Goal: Task Accomplishment & Management: Use online tool/utility

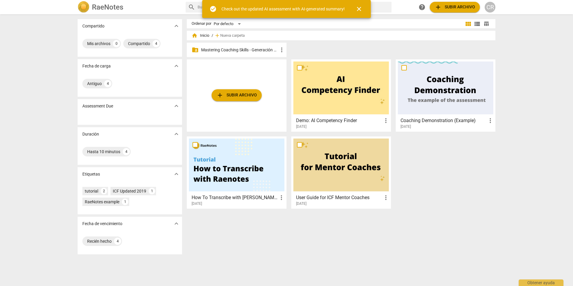
click at [249, 48] on p "Mastering Coaching Skills - Generación 31" at bounding box center [239, 50] width 77 height 6
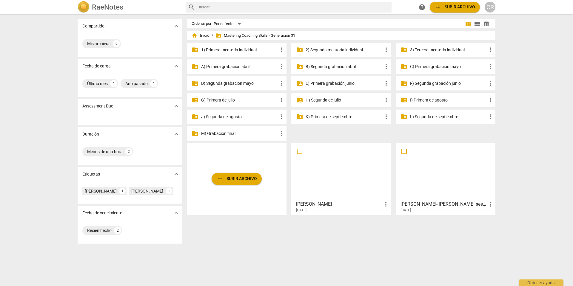
click at [215, 99] on p "G) Primera de julio" at bounding box center [239, 100] width 77 height 6
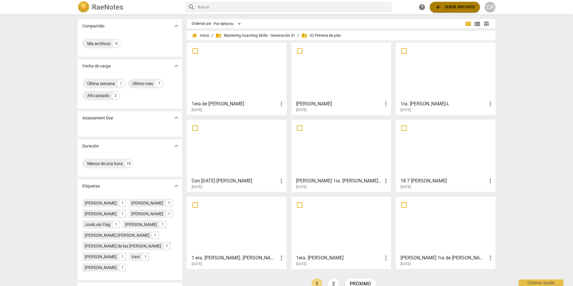
click at [448, 6] on span "add Subir archivo" at bounding box center [454, 7] width 41 height 7
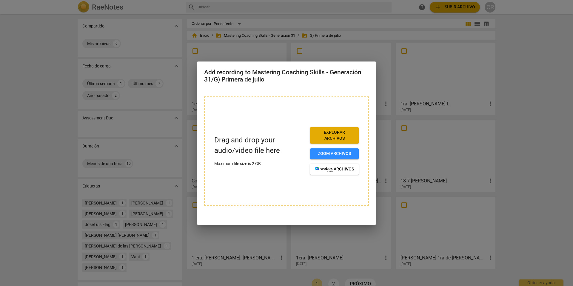
click at [335, 134] on span "Explorar archivos" at bounding box center [334, 136] width 39 height 12
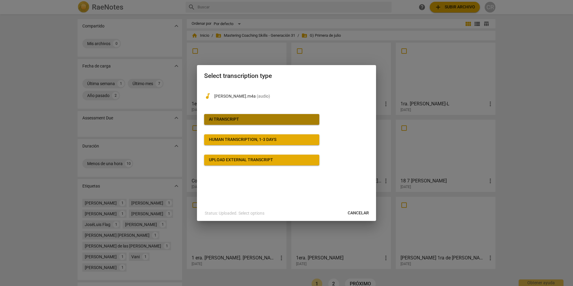
click at [227, 118] on div "AI Transcript" at bounding box center [224, 119] width 30 height 6
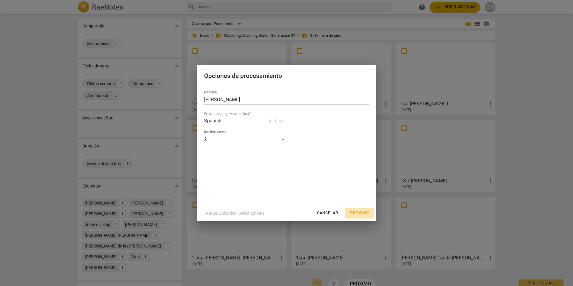
click at [359, 212] on span "Próximo" at bounding box center [359, 213] width 19 height 6
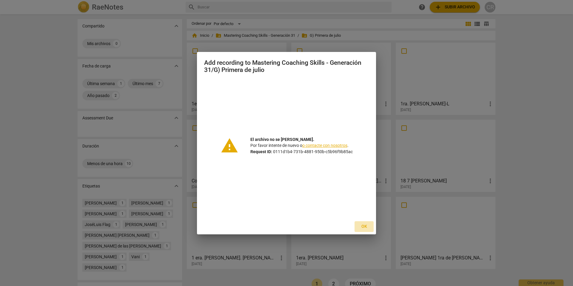
click at [363, 225] on span "Ok" at bounding box center [364, 227] width 10 height 6
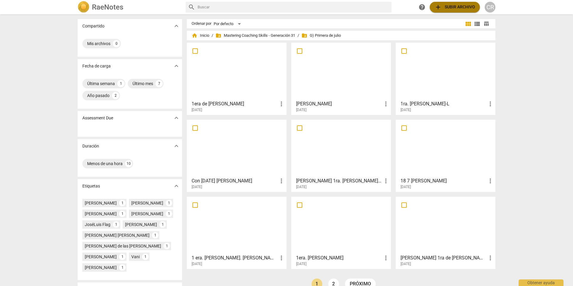
click at [452, 7] on span "add Subir archivo" at bounding box center [454, 7] width 41 height 7
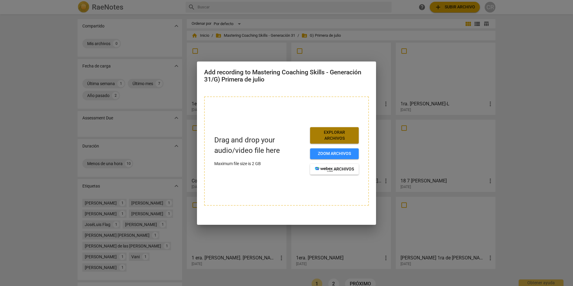
click at [337, 134] on span "Explorar archivos" at bounding box center [334, 136] width 39 height 12
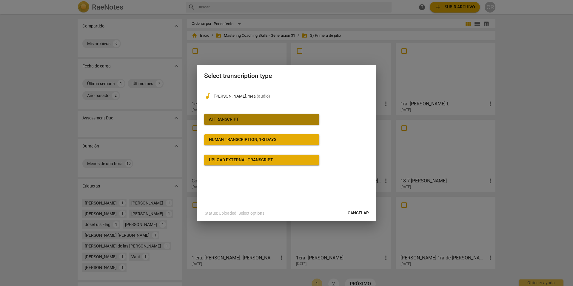
click at [238, 118] on div "AI Transcript" at bounding box center [224, 119] width 30 height 6
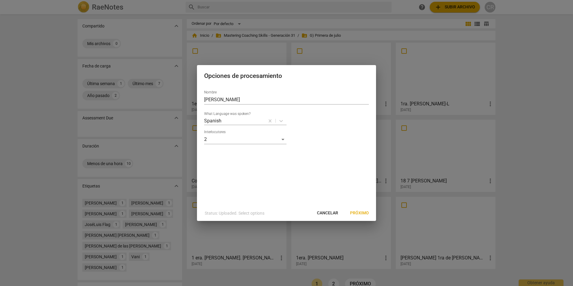
click at [362, 211] on span "Próximo" at bounding box center [359, 213] width 19 height 6
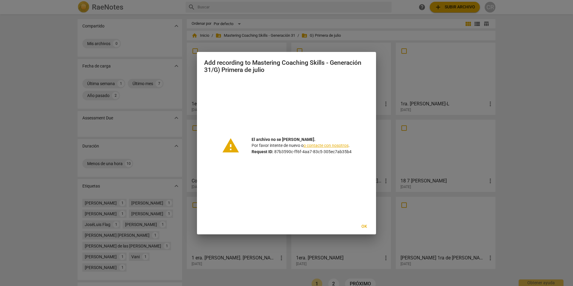
click at [364, 226] on span "Ok" at bounding box center [364, 227] width 10 height 6
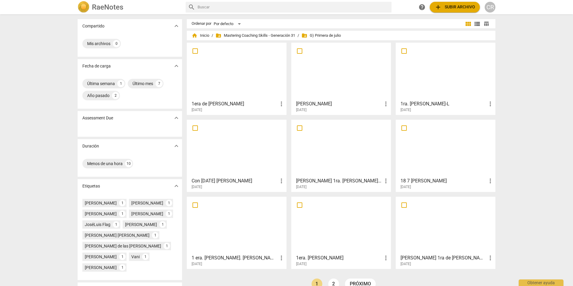
click at [456, 6] on span "add Subir archivo" at bounding box center [454, 7] width 41 height 7
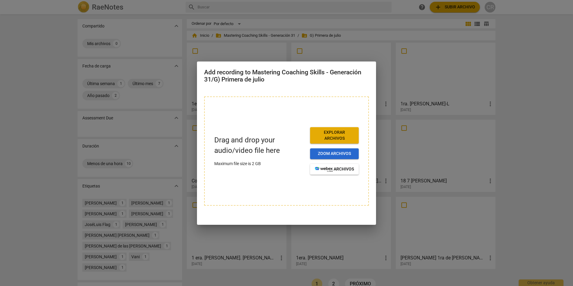
click at [328, 153] on span "Zoom archivos" at bounding box center [334, 154] width 39 height 6
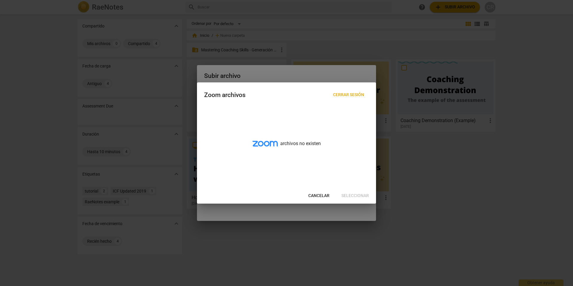
click at [504, 150] on div at bounding box center [286, 143] width 573 height 286
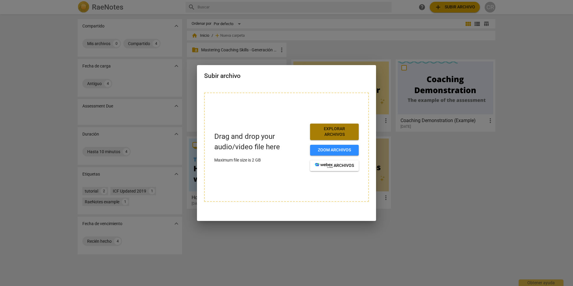
click at [335, 130] on span "Explorar archivos" at bounding box center [334, 132] width 39 height 12
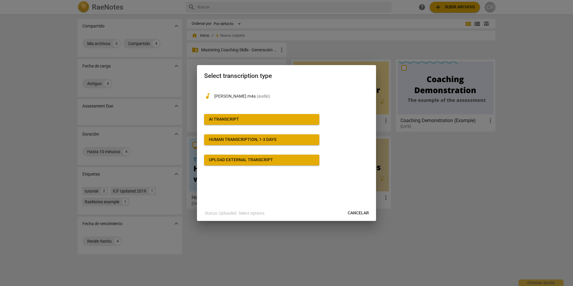
click at [217, 117] on div "AI Transcript" at bounding box center [224, 119] width 30 height 6
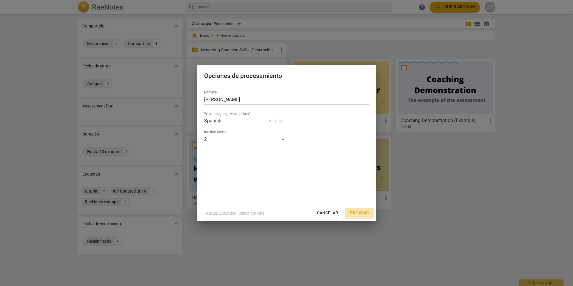
click at [357, 212] on span "Próximo" at bounding box center [359, 213] width 19 height 6
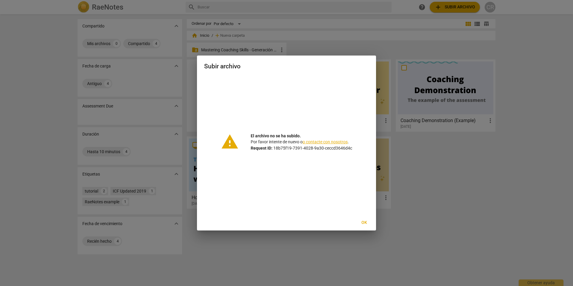
click at [329, 141] on link "o contacte con nosotros" at bounding box center [325, 141] width 45 height 5
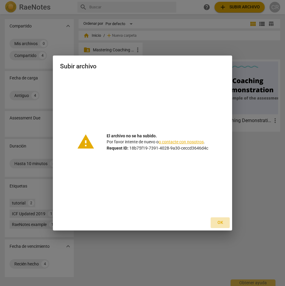
click at [220, 221] on span "Ok" at bounding box center [220, 223] width 10 height 6
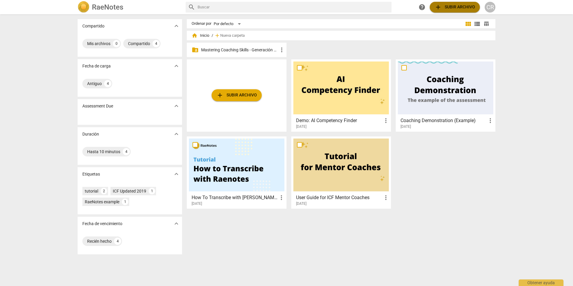
click at [455, 4] on span "add Subir archivo" at bounding box center [454, 7] width 41 height 7
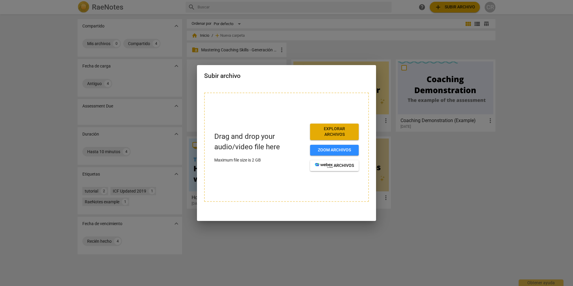
click at [336, 131] on span "Explorar archivos" at bounding box center [334, 132] width 39 height 12
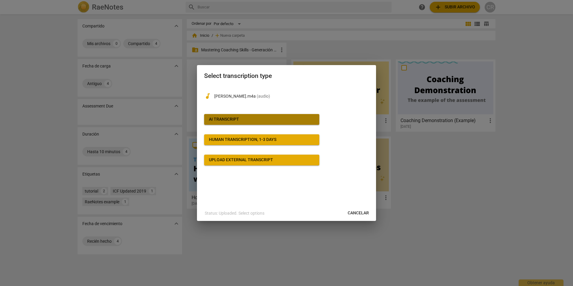
click at [232, 118] on div "AI Transcript" at bounding box center [224, 119] width 30 height 6
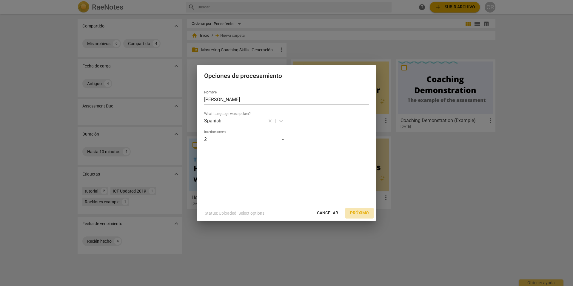
click at [361, 212] on span "Próximo" at bounding box center [359, 213] width 19 height 6
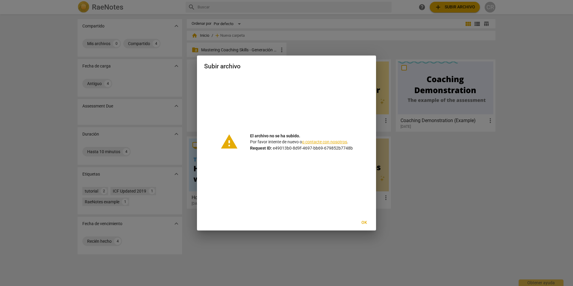
click at [365, 222] on span "Ok" at bounding box center [364, 223] width 10 height 6
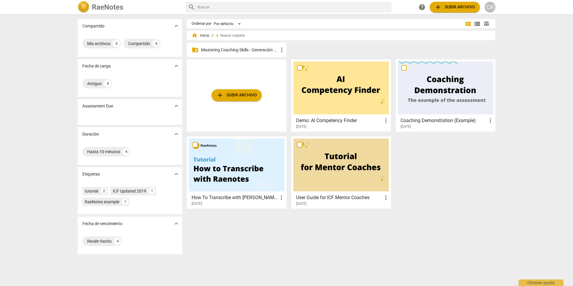
click at [243, 48] on p "Mastering Coaching Skills - Generación 31" at bounding box center [239, 50] width 77 height 6
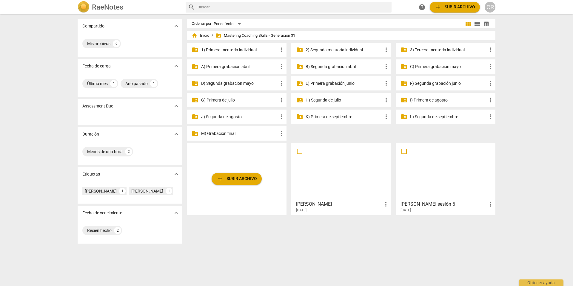
click at [222, 98] on p "G) Primera de julio" at bounding box center [239, 100] width 77 height 6
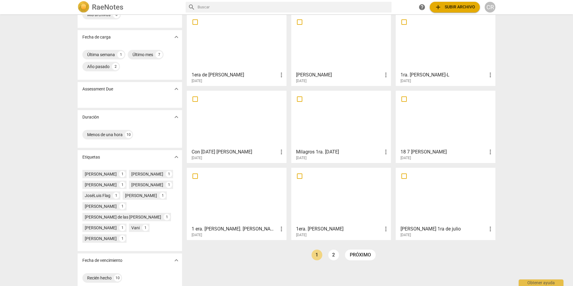
scroll to position [36, 0]
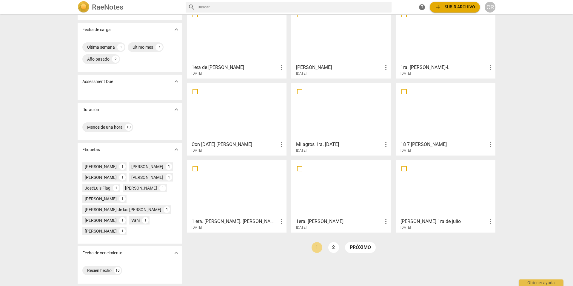
click at [321, 120] on div at bounding box center [340, 111] width 95 height 53
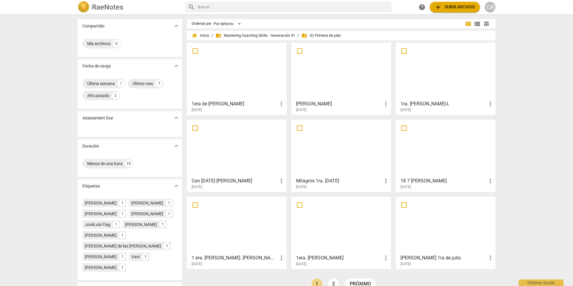
click at [258, 159] on div at bounding box center [236, 148] width 95 height 53
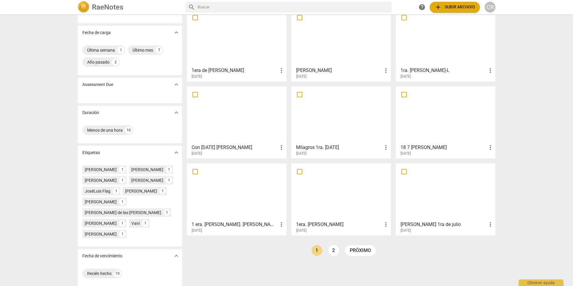
scroll to position [36, 0]
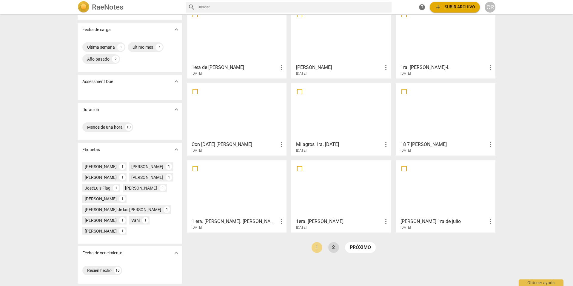
click at [332, 247] on link "2" at bounding box center [333, 247] width 11 height 11
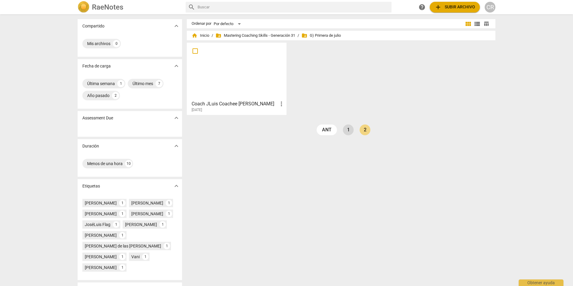
click at [347, 130] on link "1" at bounding box center [348, 129] width 11 height 11
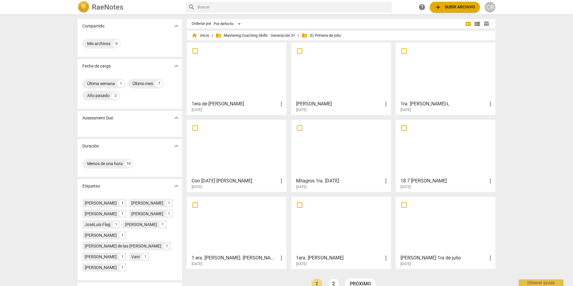
scroll to position [36, 0]
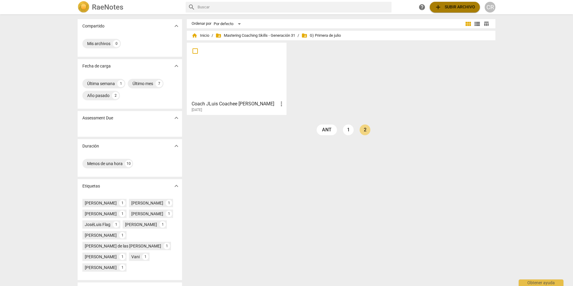
click at [454, 9] on span "add Subir archivo" at bounding box center [454, 7] width 41 height 7
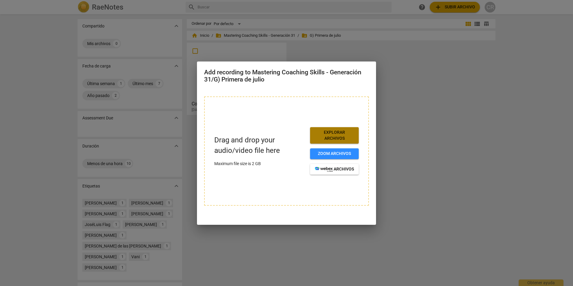
click at [332, 135] on span "Explorar archivos" at bounding box center [334, 136] width 39 height 12
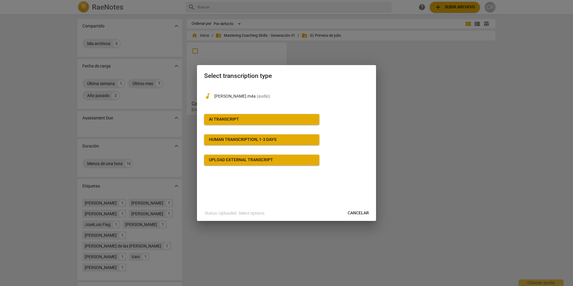
click at [228, 118] on div "AI Transcript" at bounding box center [224, 119] width 30 height 6
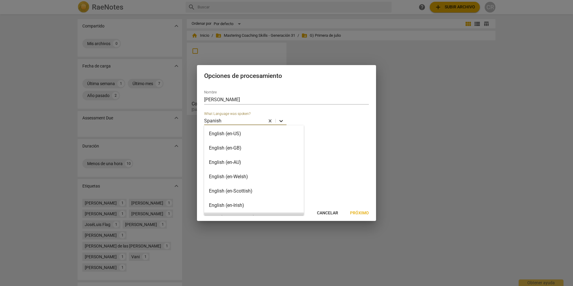
click at [281, 121] on icon at bounding box center [281, 121] width 6 height 6
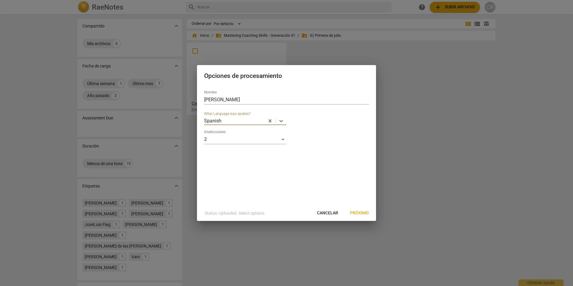
click at [240, 119] on div at bounding box center [243, 120] width 42 height 7
click at [283, 138] on div "2" at bounding box center [245, 140] width 82 height 10
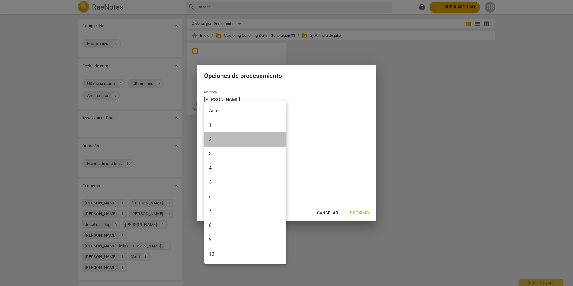
click at [225, 138] on li "2" at bounding box center [245, 139] width 82 height 14
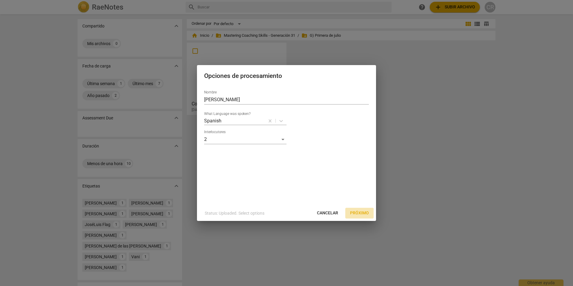
click at [358, 212] on span "Próximo" at bounding box center [359, 213] width 19 height 6
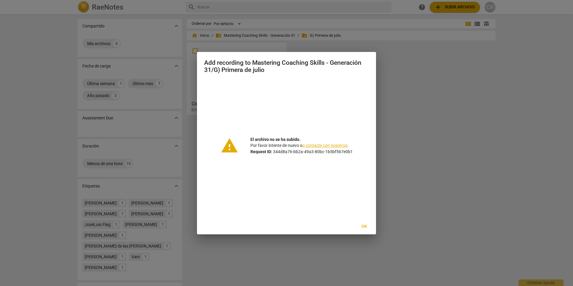
click at [364, 226] on span "Ok" at bounding box center [364, 227] width 10 height 6
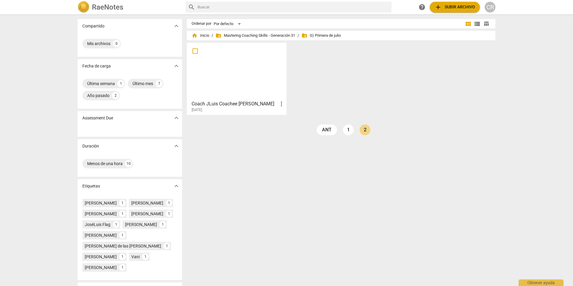
click at [226, 72] on div at bounding box center [236, 71] width 95 height 53
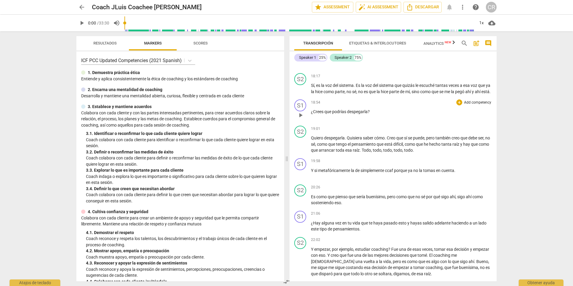
scroll to position [1398, 0]
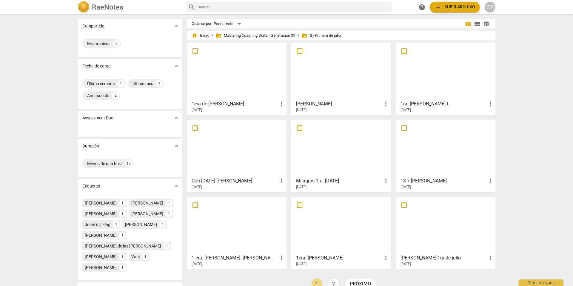
click at [454, 6] on span "add Subir archivo" at bounding box center [454, 7] width 41 height 7
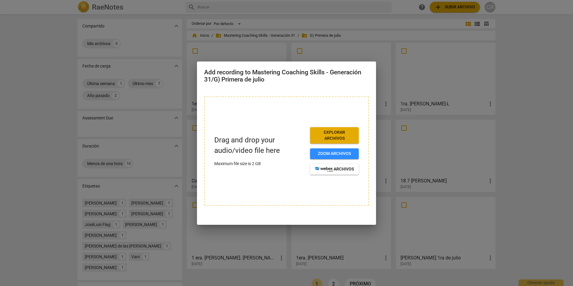
click at [332, 134] on span "Explorar archivos" at bounding box center [334, 136] width 39 height 12
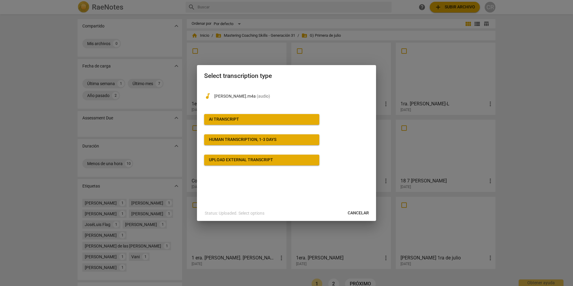
click at [232, 118] on div "AI Transcript" at bounding box center [224, 119] width 30 height 6
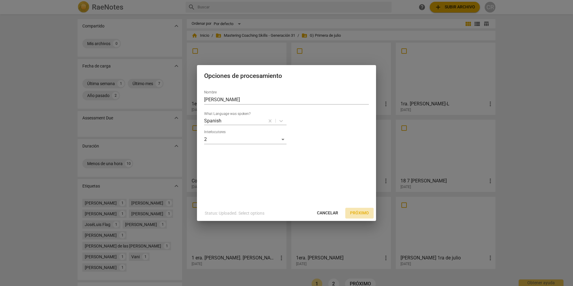
click at [358, 212] on span "Próximo" at bounding box center [359, 213] width 19 height 6
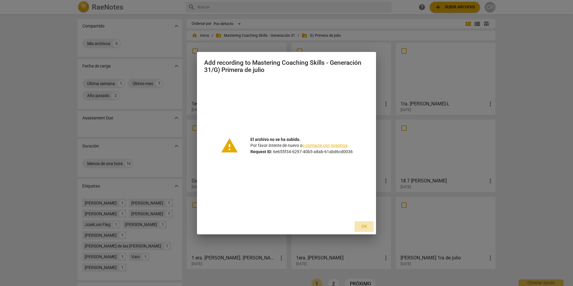
click at [363, 225] on span "Ok" at bounding box center [364, 227] width 10 height 6
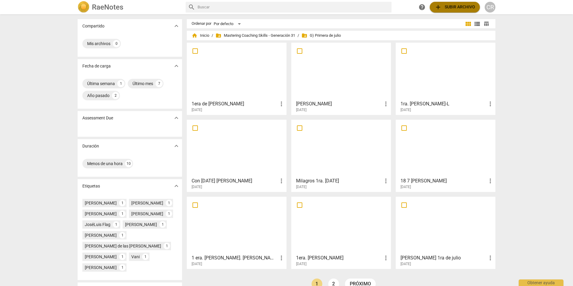
click at [458, 4] on span "add Subir archivo" at bounding box center [454, 7] width 41 height 7
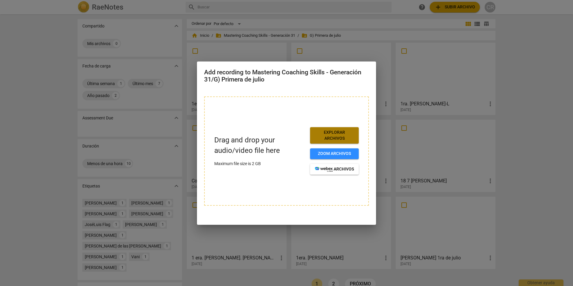
click at [333, 133] on span "Explorar archivos" at bounding box center [334, 136] width 39 height 12
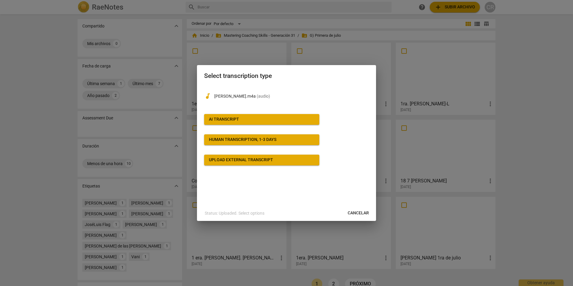
click at [260, 95] on span "( audio )" at bounding box center [263, 96] width 13 height 5
click at [222, 96] on p "Claudia - Katya.m4a ( audio )" at bounding box center [291, 96] width 155 height 6
click at [268, 118] on span "AI Transcript" at bounding box center [262, 119] width 106 height 6
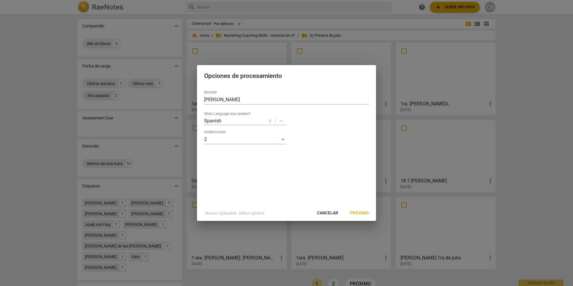
click at [359, 212] on span "Próximo" at bounding box center [359, 213] width 19 height 6
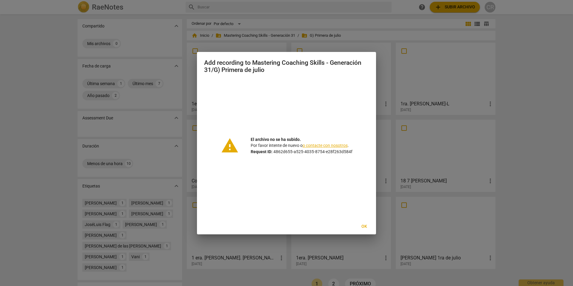
click at [363, 225] on span "Ok" at bounding box center [364, 227] width 10 height 6
